Goal: Communication & Community: Answer question/provide support

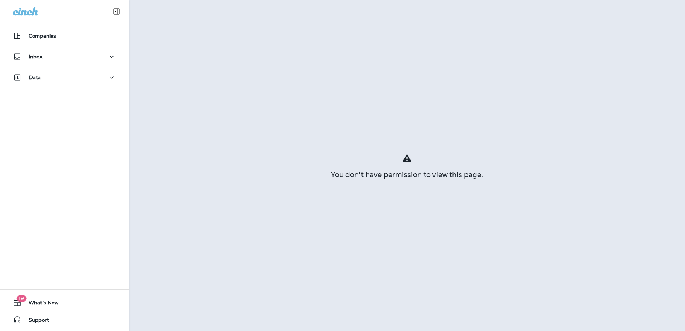
click at [47, 56] on div "Inbox" at bounding box center [64, 56] width 103 height 9
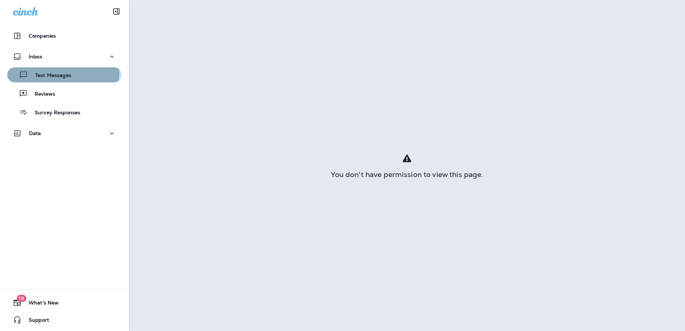
click at [51, 74] on p "Text Messages" at bounding box center [49, 75] width 43 height 7
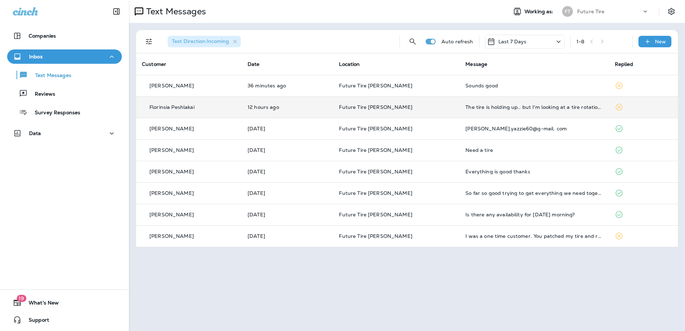
click at [373, 115] on td "Future Tire [PERSON_NAME]" at bounding box center [396, 107] width 127 height 22
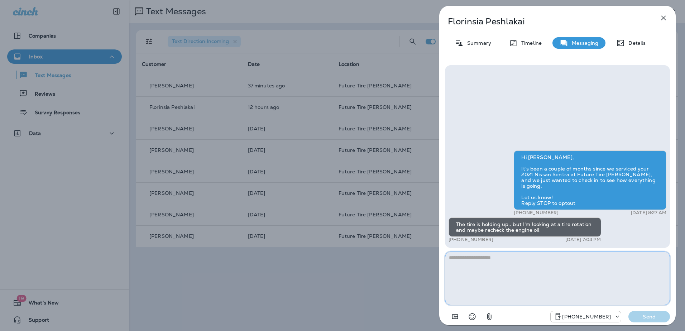
click at [471, 266] on textarea at bounding box center [557, 279] width 225 height 54
type textarea "**********"
click at [648, 320] on p "Send" at bounding box center [649, 317] width 30 height 6
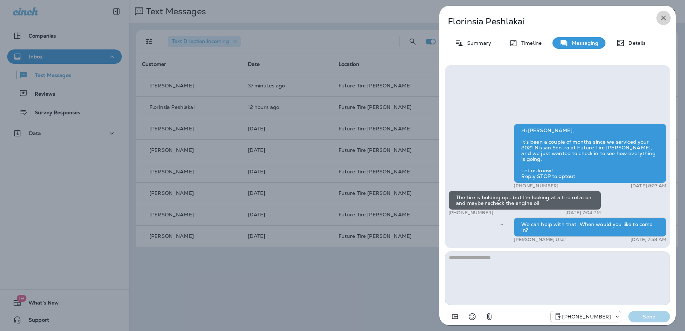
click at [663, 18] on icon "button" at bounding box center [664, 18] width 5 height 5
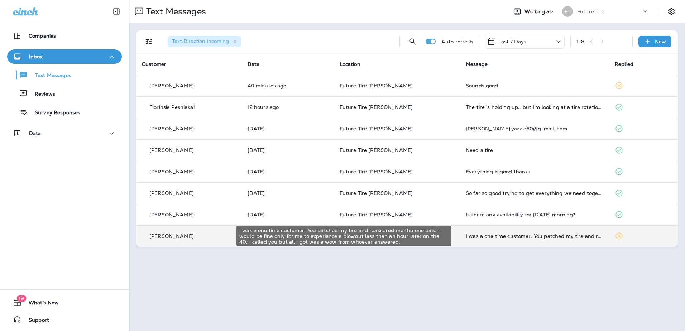
click at [478, 236] on div "I was a one time customer. You patched my tire and reassured me the one patch w…" at bounding box center [535, 236] width 138 height 6
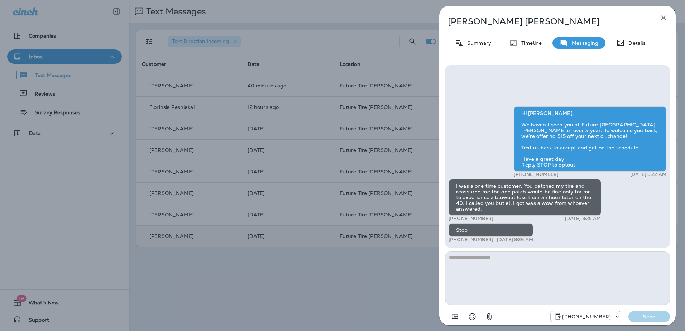
click at [664, 16] on icon "button" at bounding box center [663, 18] width 9 height 9
